Goal: Task Accomplishment & Management: Manage account settings

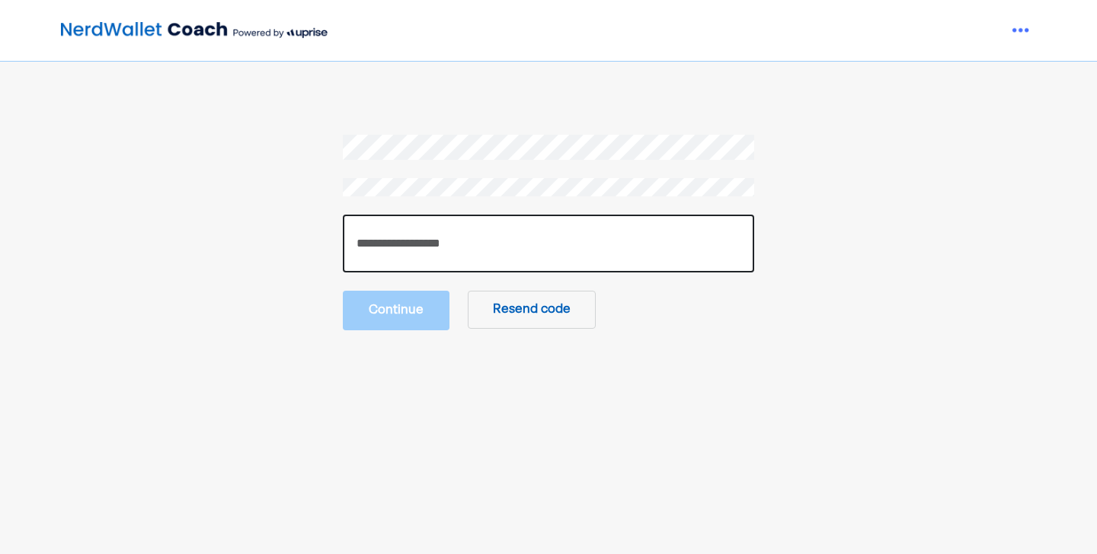
click at [433, 224] on input "number" at bounding box center [548, 244] width 411 height 58
type input "******"
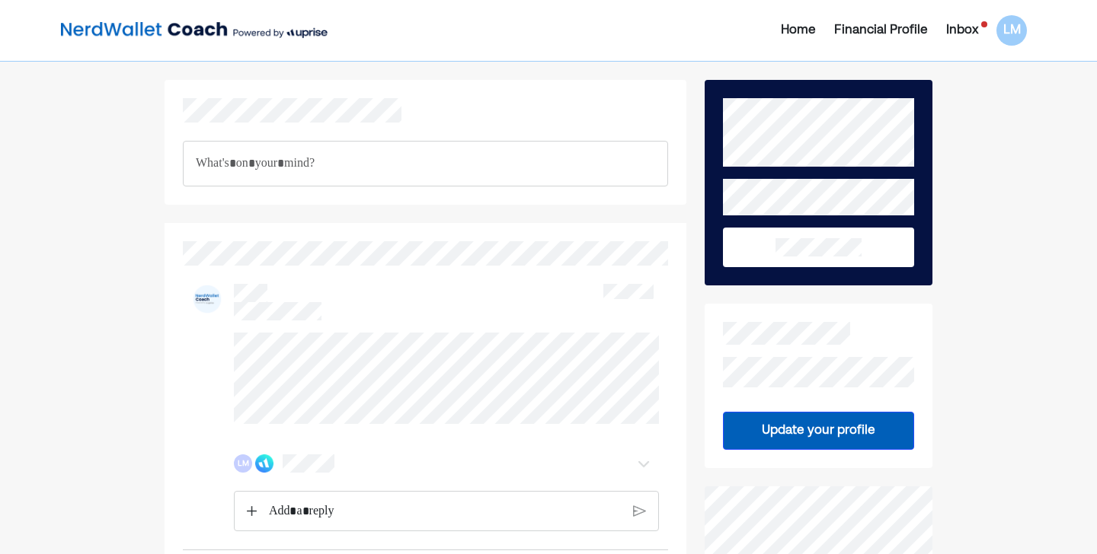
click at [885, 30] on div "Financial Profile" at bounding box center [881, 30] width 94 height 18
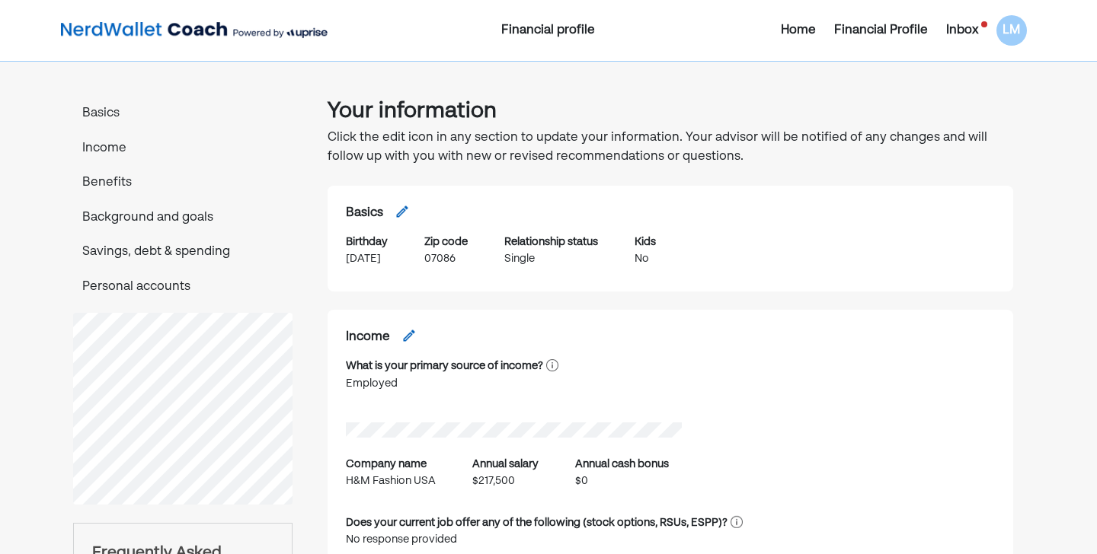
click at [964, 34] on div "Inbox" at bounding box center [962, 30] width 32 height 18
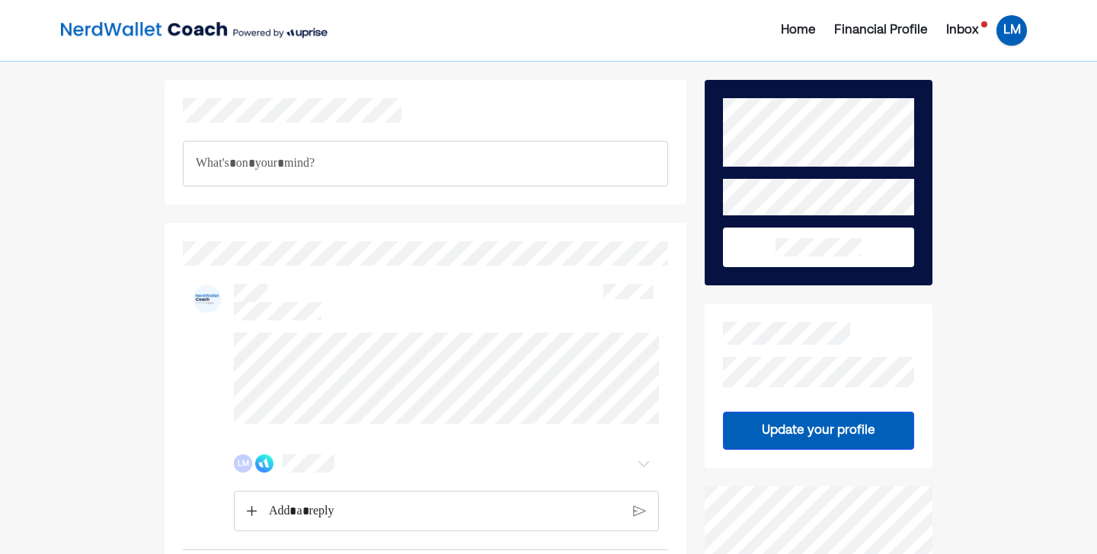
click at [1011, 35] on div "LM" at bounding box center [1011, 30] width 30 height 30
click at [991, 99] on div "Settings" at bounding box center [1000, 94] width 49 height 18
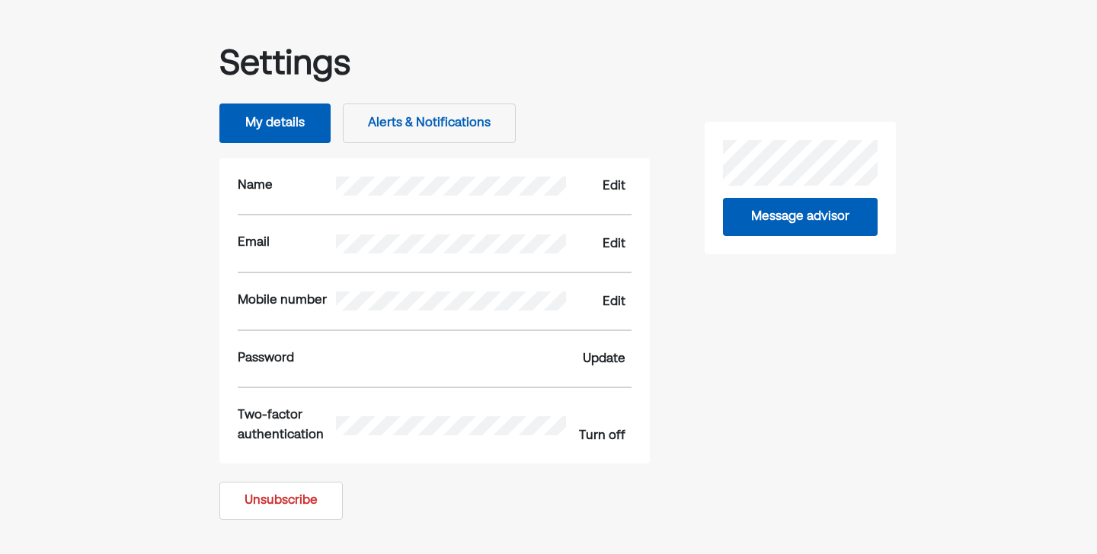
scroll to position [50, 0]
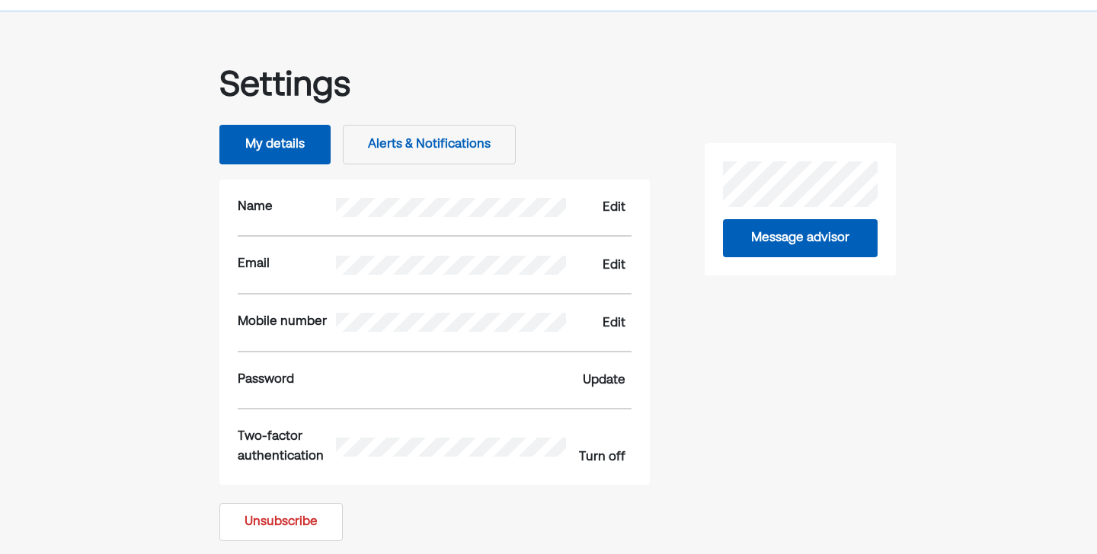
click at [454, 139] on button "Alerts & Notifications" at bounding box center [429, 145] width 173 height 40
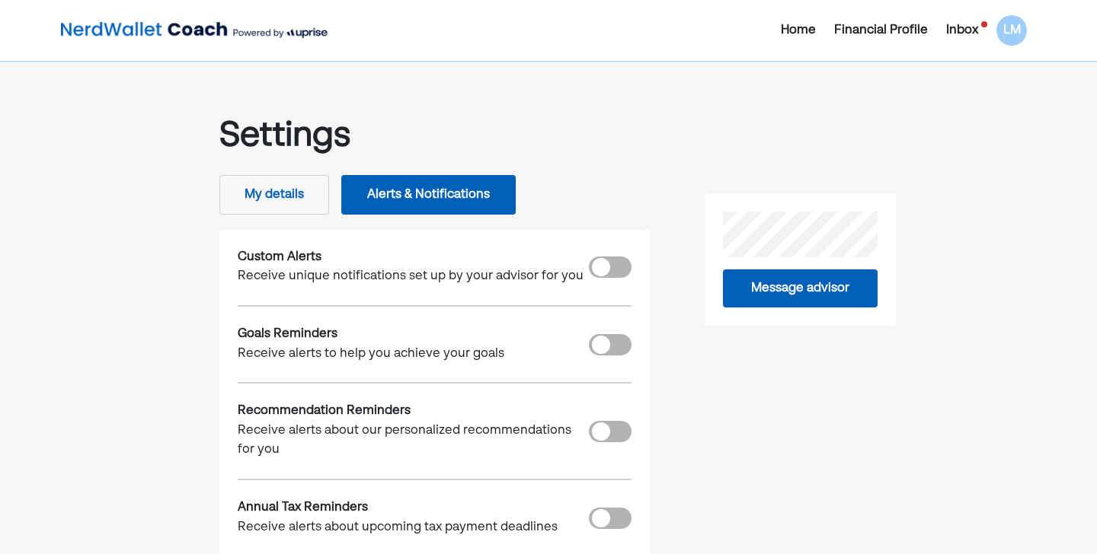
scroll to position [0, 0]
click at [797, 30] on div "Home" at bounding box center [798, 30] width 35 height 18
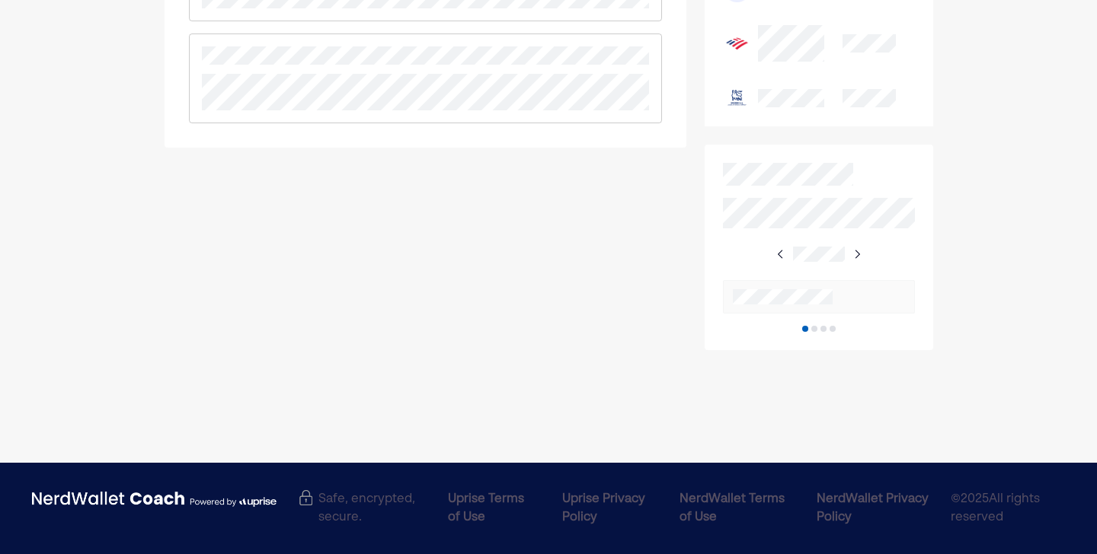
scroll to position [904, 0]
click at [858, 252] on img at bounding box center [857, 254] width 12 height 12
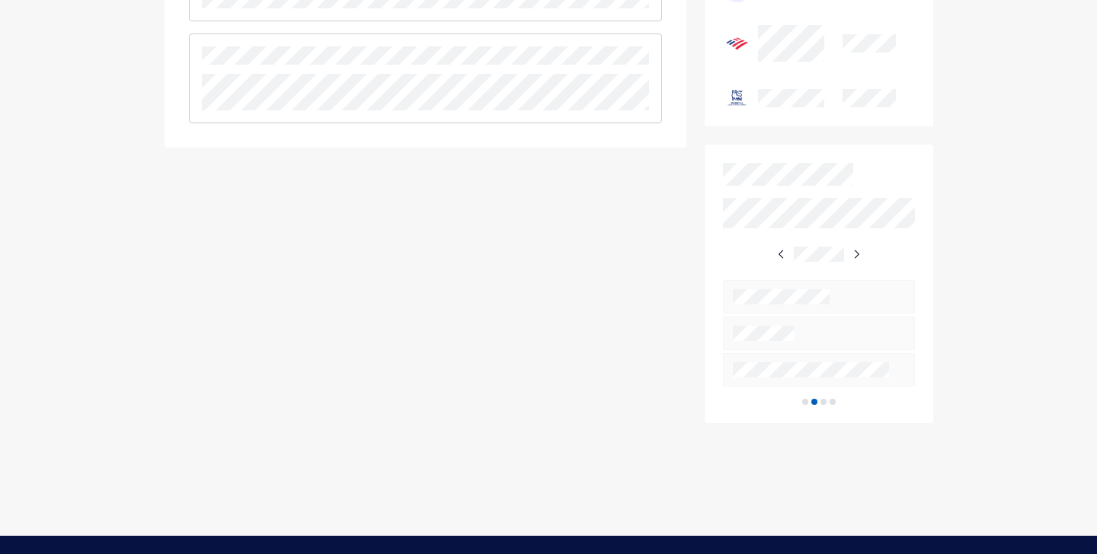
click at [858, 252] on img at bounding box center [856, 254] width 12 height 12
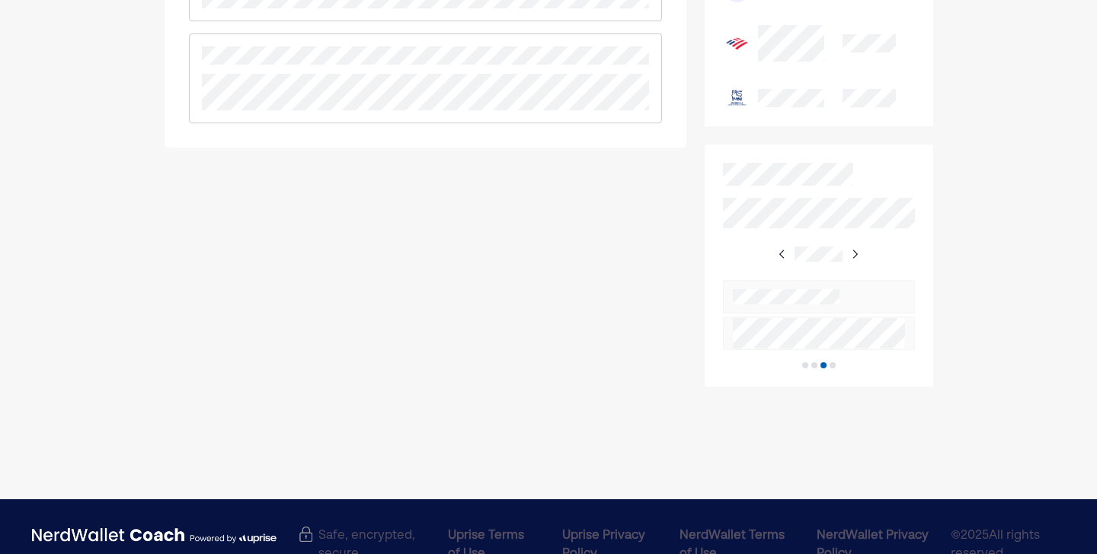
click at [858, 252] on img at bounding box center [854, 254] width 12 height 12
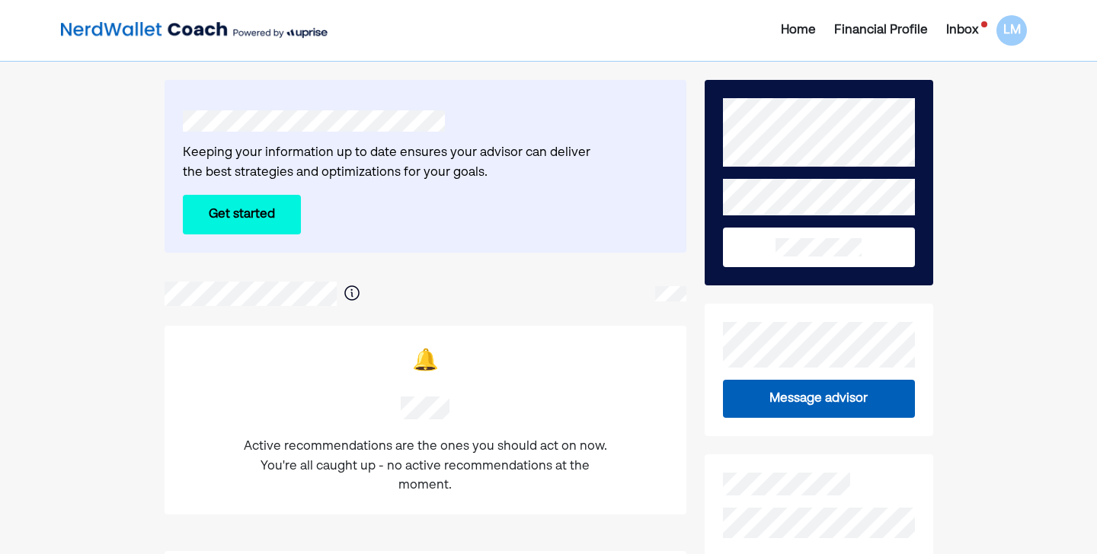
scroll to position [0, 0]
click at [968, 28] on div "Inbox" at bounding box center [962, 30] width 32 height 18
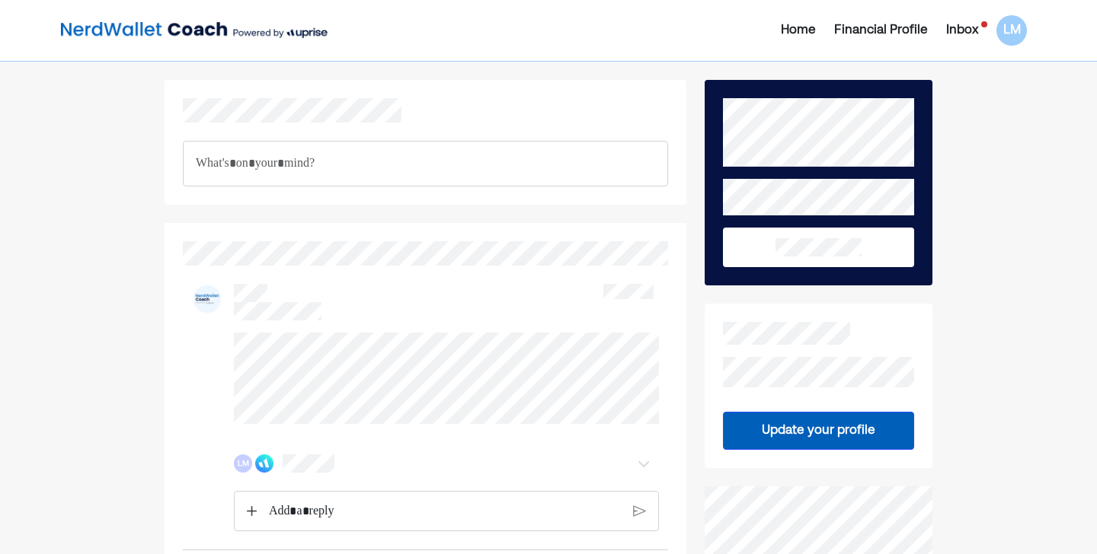
click at [1026, 24] on div "LM" at bounding box center [1011, 30] width 30 height 30
click at [1019, 30] on div "LM" at bounding box center [1011, 30] width 30 height 30
click at [987, 126] on div "Log out" at bounding box center [998, 122] width 45 height 18
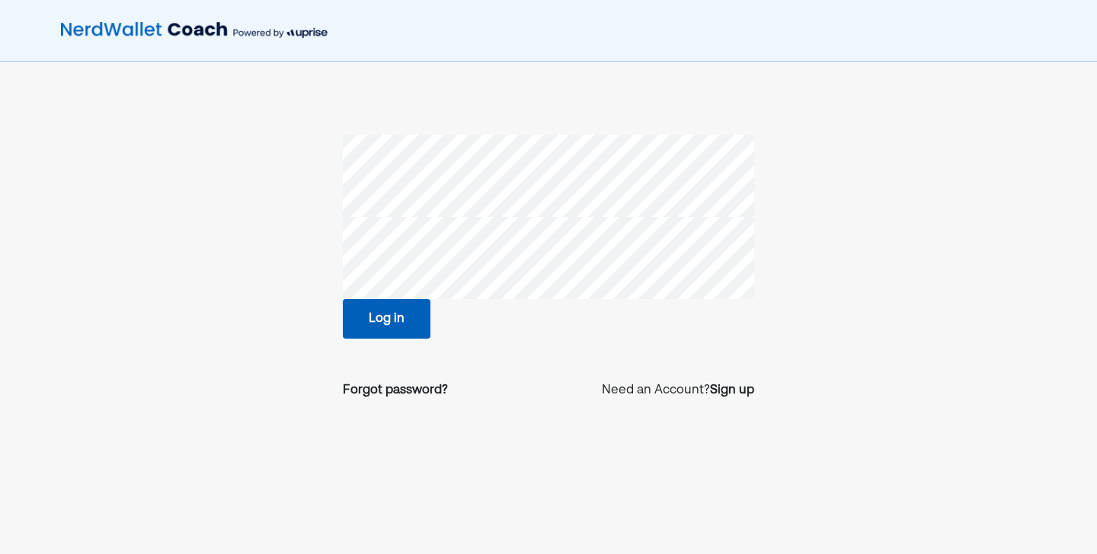
click at [161, 27] on img at bounding box center [194, 30] width 267 height 30
